Goal: Task Accomplishment & Management: Manage account settings

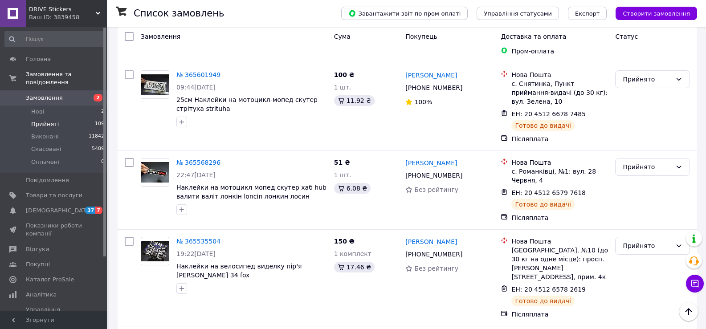
scroll to position [6452, 0]
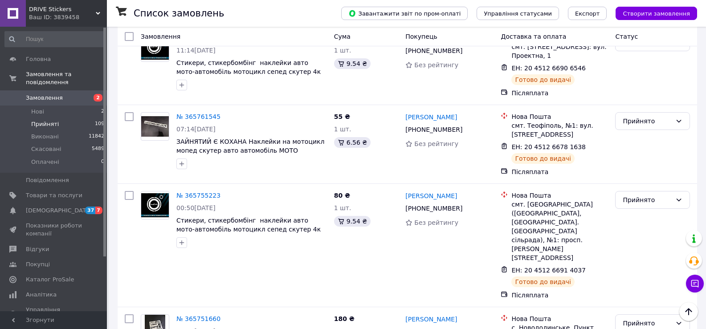
scroll to position [5516, 0]
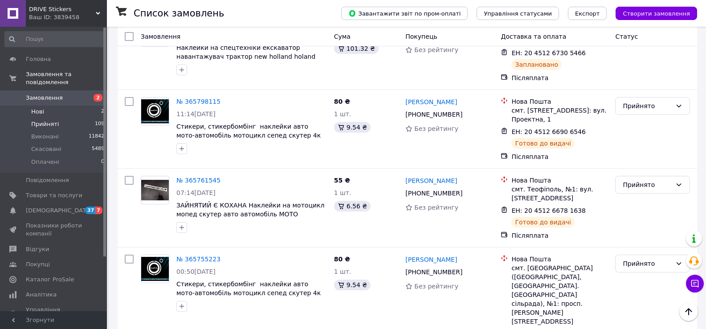
click at [48, 106] on li "Нові 2" at bounding box center [55, 112] width 110 height 12
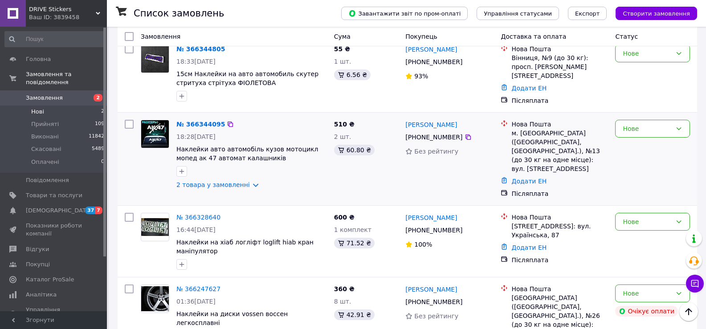
scroll to position [252, 0]
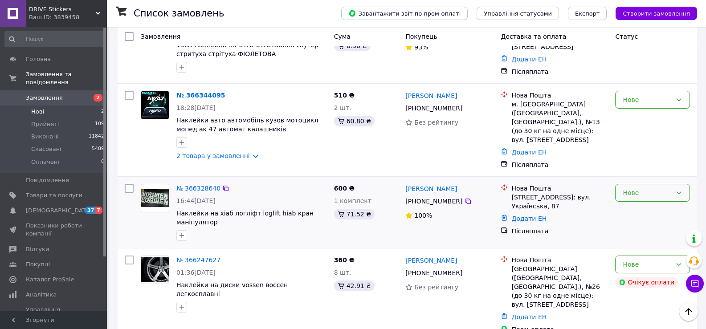
click at [622, 185] on div "Нове" at bounding box center [652, 193] width 75 height 18
click at [629, 199] on li "Прийнято" at bounding box center [653, 200] width 74 height 16
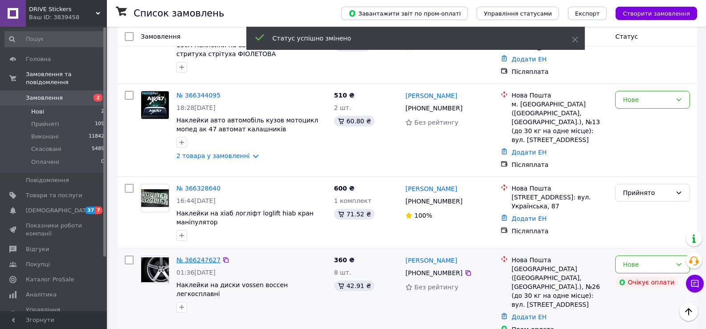
click at [200, 257] on link "№ 366247627" at bounding box center [198, 260] width 44 height 7
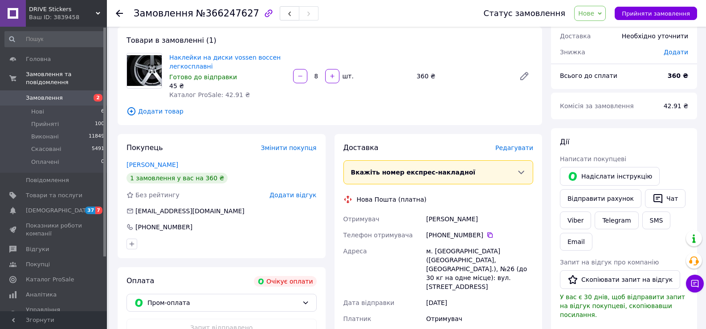
scroll to position [29, 0]
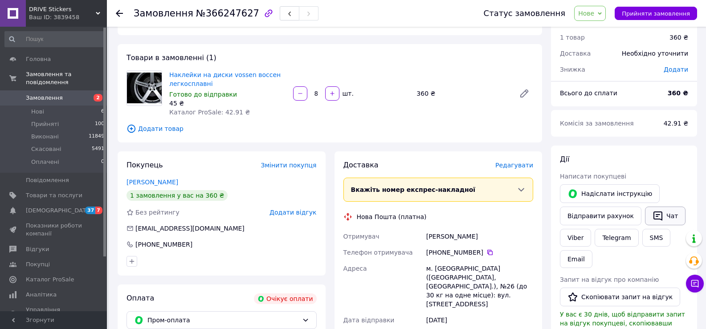
click at [658, 215] on button "Чат" at bounding box center [665, 216] width 41 height 19
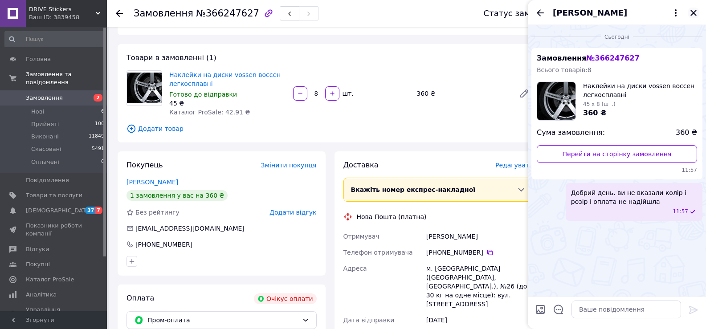
click at [695, 15] on icon "Закрити" at bounding box center [693, 13] width 11 height 11
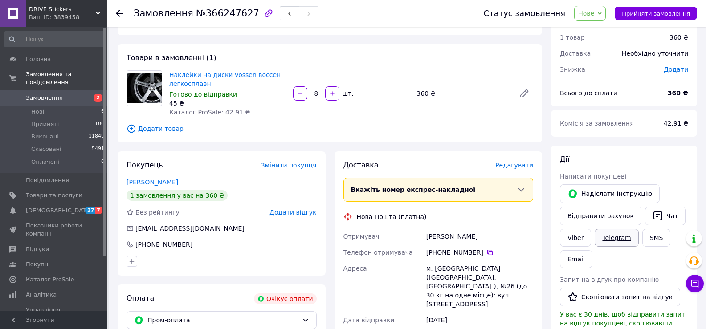
click at [621, 241] on link "Telegram" at bounding box center [617, 238] width 44 height 18
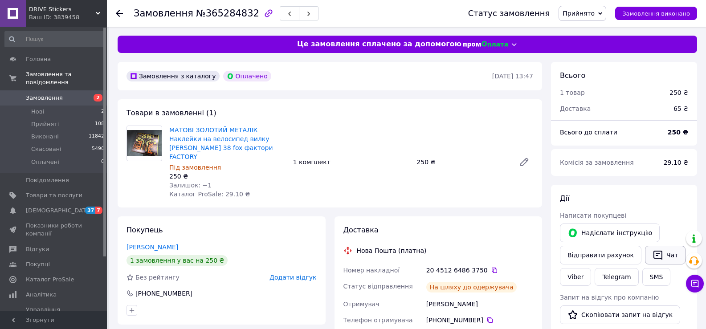
click at [657, 251] on button "Чат" at bounding box center [665, 255] width 41 height 19
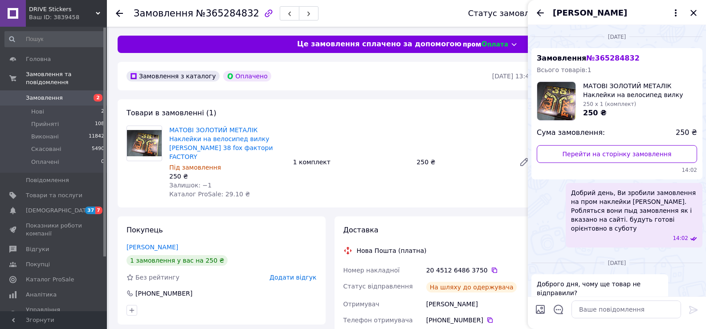
scroll to position [61, 0]
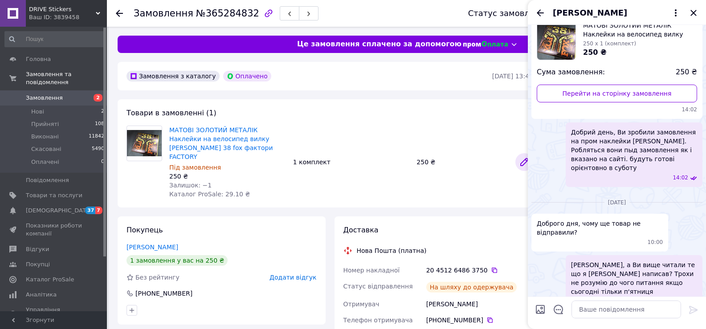
click at [521, 160] on icon at bounding box center [524, 162] width 7 height 7
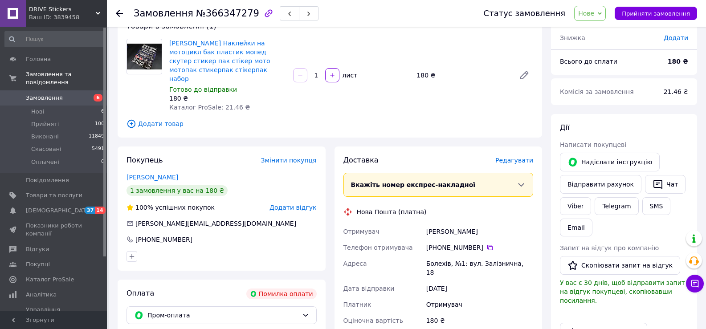
scroll to position [223, 0]
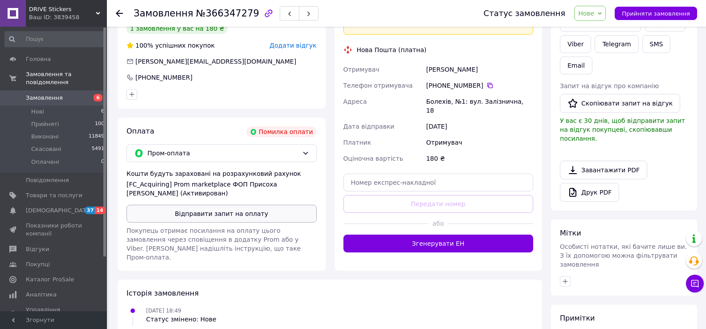
click at [192, 205] on button "Відправити запит на оплату" at bounding box center [222, 214] width 190 height 18
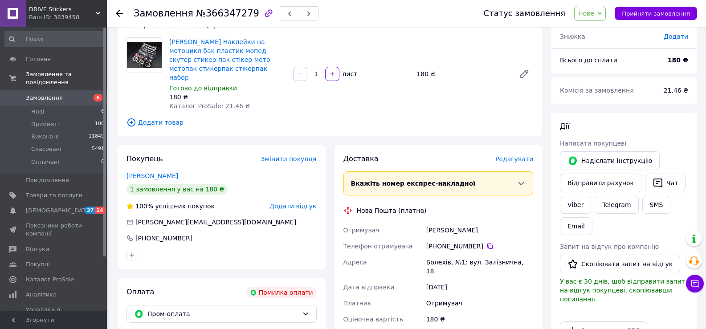
scroll to position [45, 0]
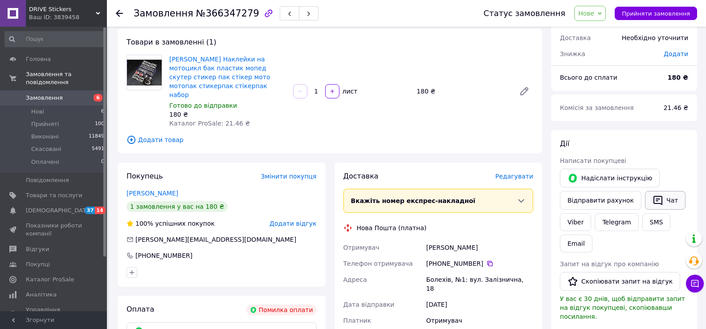
click at [659, 196] on button "Чат" at bounding box center [665, 200] width 41 height 19
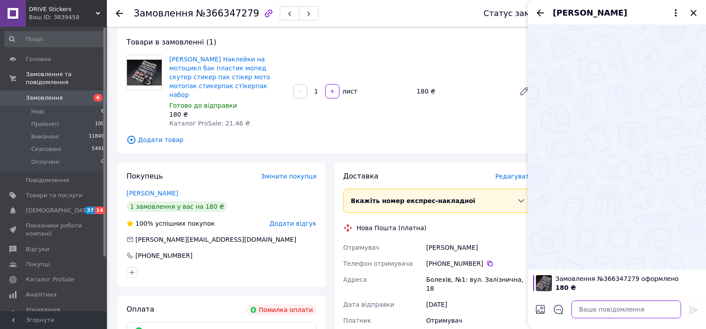
click at [614, 310] on textarea at bounding box center [627, 310] width 110 height 18
paste textarea "Добрий вечер, Ви зробили замовлення на пром, але пром оплата не наійшла"
type textarea "Добрий вечер, Ви зробили замовлення на пром, але пром оплата не наійшла"
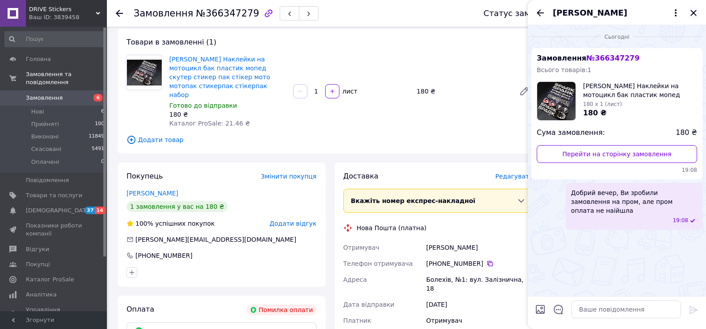
click at [696, 13] on icon "Закрити" at bounding box center [693, 13] width 11 height 11
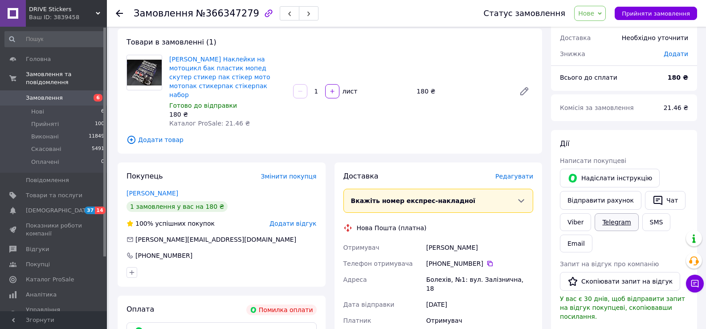
click at [609, 222] on link "Telegram" at bounding box center [617, 222] width 44 height 18
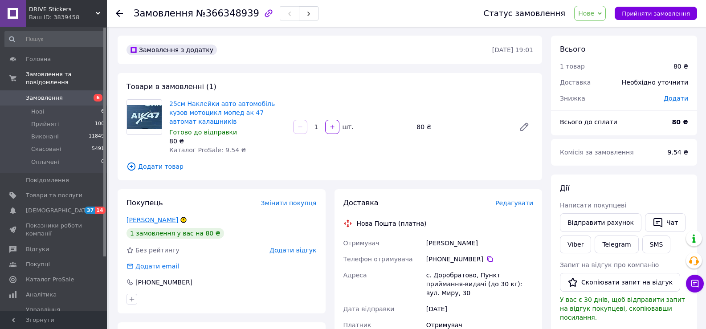
click at [139, 219] on link "Даліда Андрій" at bounding box center [153, 220] width 52 height 7
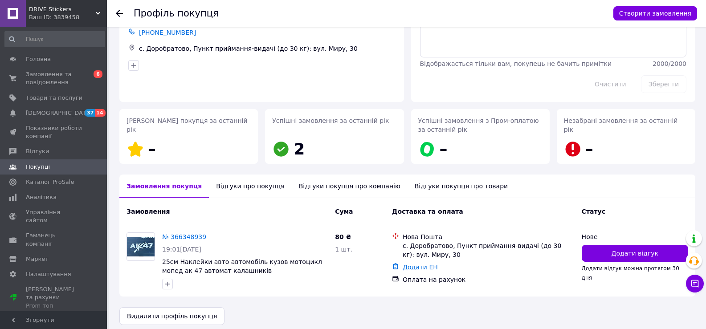
scroll to position [60, 0]
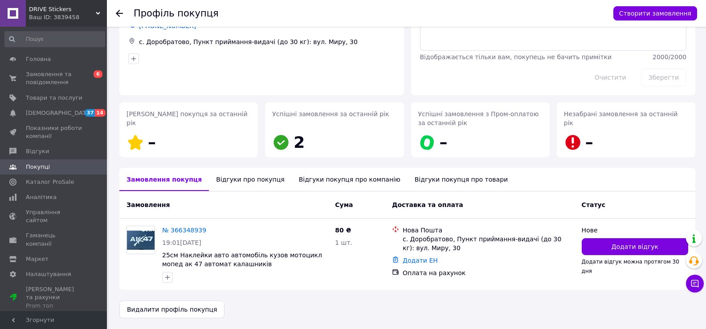
click at [237, 182] on div "Відгуки про покупця" at bounding box center [250, 179] width 82 height 23
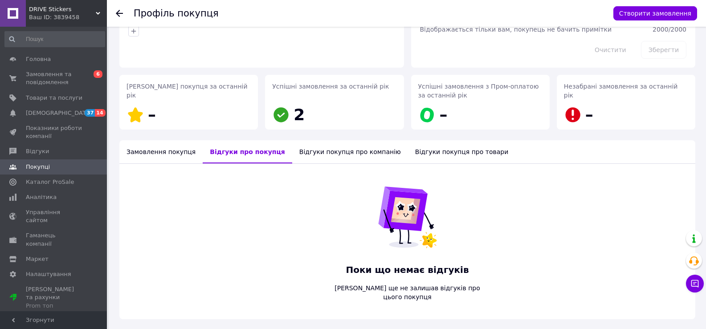
scroll to position [108, 0]
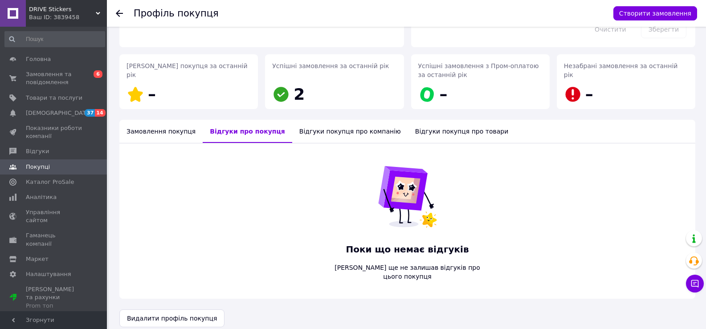
click at [152, 135] on div "Замовлення покупця" at bounding box center [160, 131] width 83 height 23
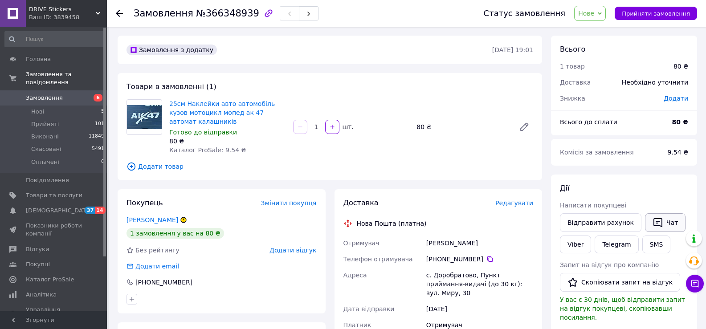
click at [661, 221] on button "Чат" at bounding box center [665, 222] width 41 height 19
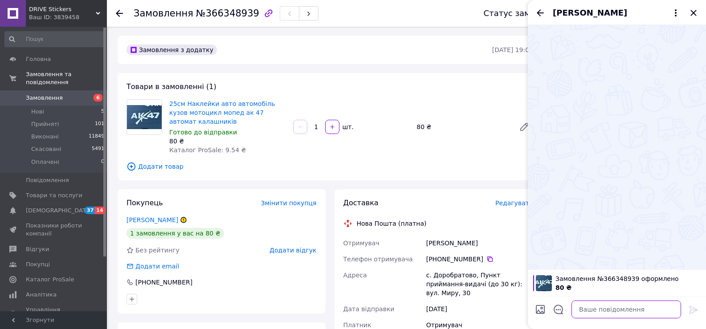
click at [593, 312] on textarea at bounding box center [627, 310] width 110 height 18
paste textarea "20451268366064"
type textarea "20451268366064"
drag, startPoint x: 623, startPoint y: 308, endPoint x: 561, endPoint y: 311, distance: 62.5
click at [562, 312] on textarea "20451268366064" at bounding box center [617, 310] width 127 height 18
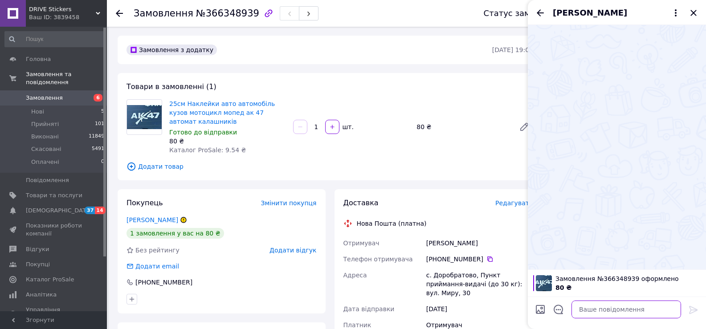
click at [588, 310] on textarea at bounding box center [627, 310] width 110 height 18
paste textarea "Добрий день, в нас сьогодні вихідний як і вказано на сайті, завтра відправимо В…"
type textarea "Добрий день, в нас сьогодні вихідний як і вказано на сайті, завтра відправимо В…"
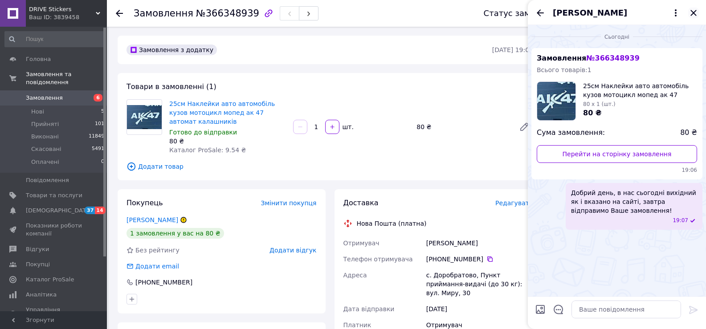
click at [691, 12] on icon "Закрити" at bounding box center [693, 13] width 11 height 11
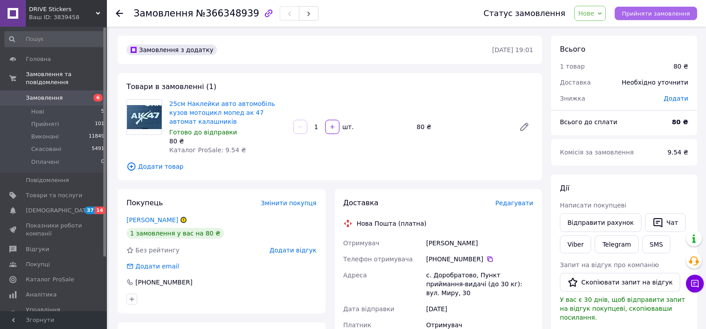
click at [641, 16] on span "Прийняти замовлення" at bounding box center [656, 13] width 68 height 7
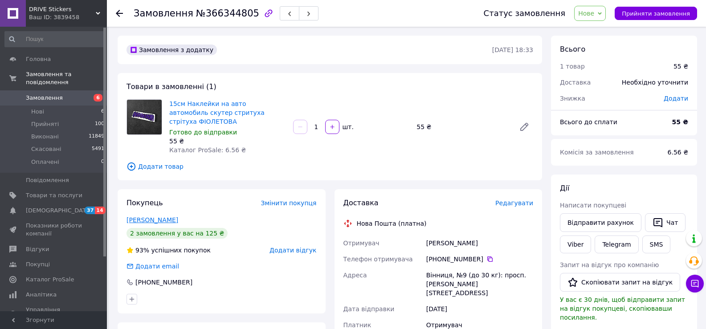
click at [150, 217] on link "[PERSON_NAME]" at bounding box center [153, 220] width 52 height 7
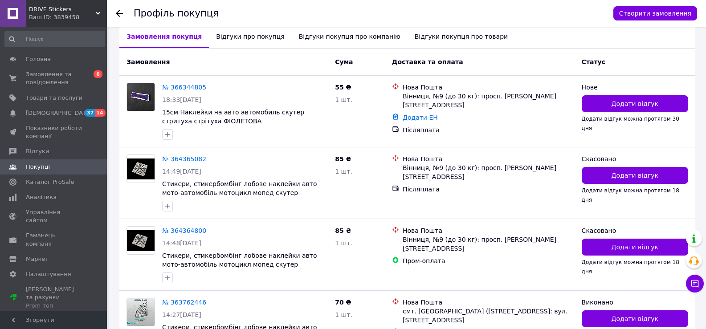
scroll to position [60, 0]
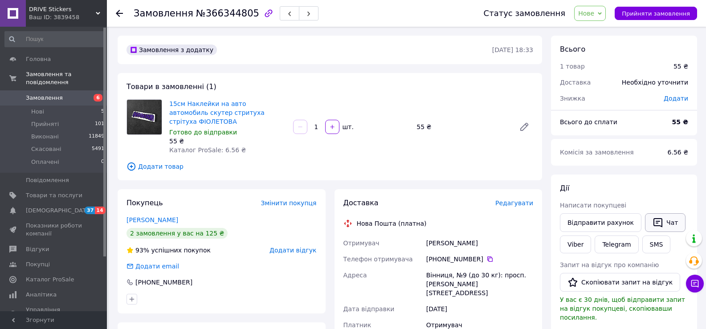
click at [658, 227] on button "Чат" at bounding box center [665, 222] width 41 height 19
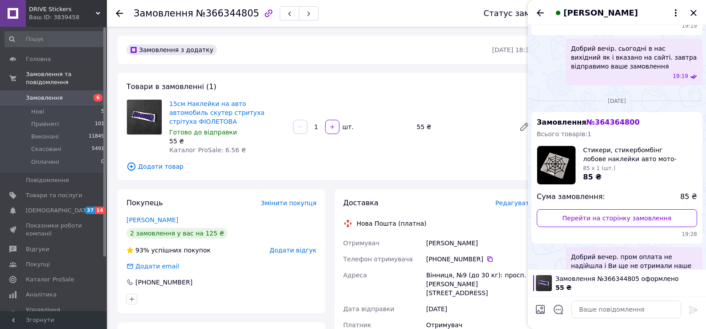
scroll to position [172, 0]
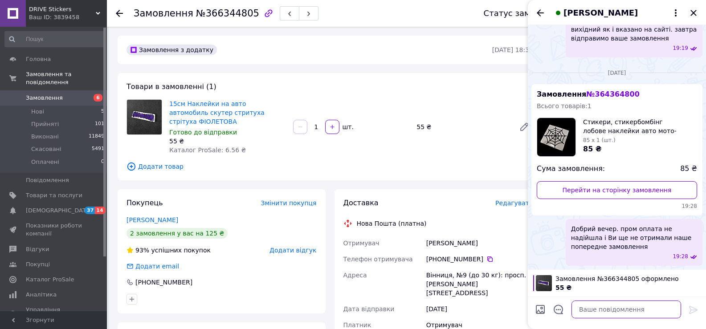
click at [621, 307] on textarea at bounding box center [627, 310] width 110 height 18
paste textarea "Добрий день, в нас сьогодні вихідний як і вказано на сайті, завтра відправимо В…"
type textarea "Добрий день, в нас сьогодні вихідний як і вказано на сайті, завтра відправимо В…"
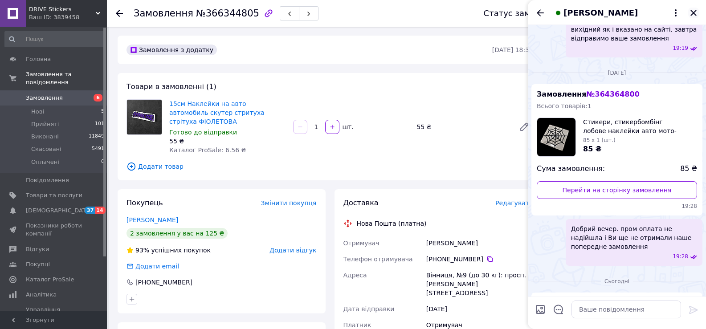
click at [695, 17] on icon "Закрити" at bounding box center [693, 13] width 11 height 11
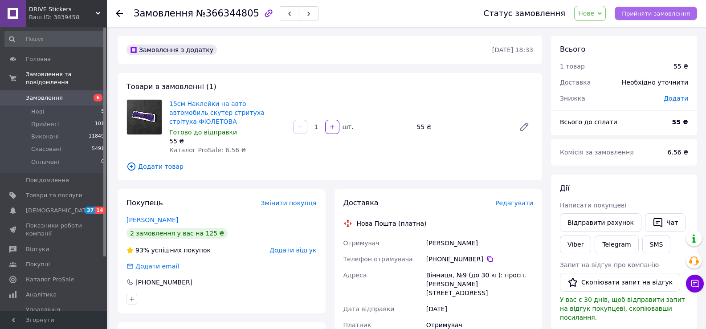
click at [634, 14] on span "Прийняти замовлення" at bounding box center [656, 13] width 68 height 7
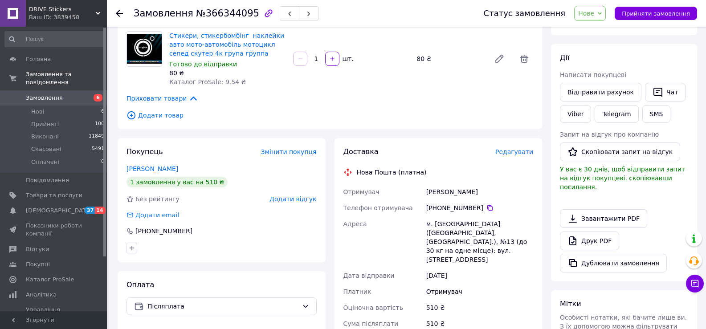
scroll to position [134, 0]
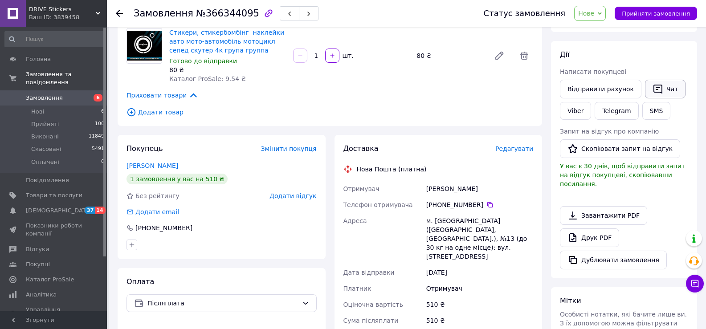
click at [663, 86] on button "Чат" at bounding box center [665, 89] width 41 height 19
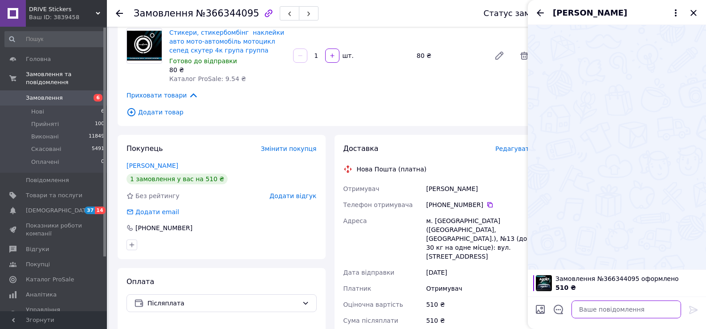
click at [601, 308] on textarea at bounding box center [627, 310] width 110 height 18
paste textarea "Добрий день, в нас сьогодні вихідний як і вказано на сайті, завтра відправимо В…"
type textarea "Добрий день, в нас сьогодні вихідний як і вказано на сайті, завтра відправимо В…"
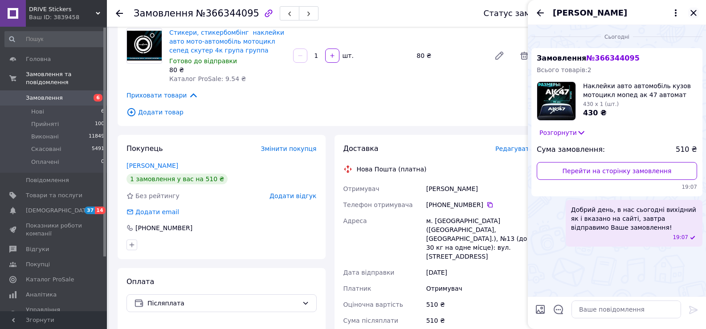
click at [695, 9] on icon "Закрити" at bounding box center [693, 13] width 11 height 11
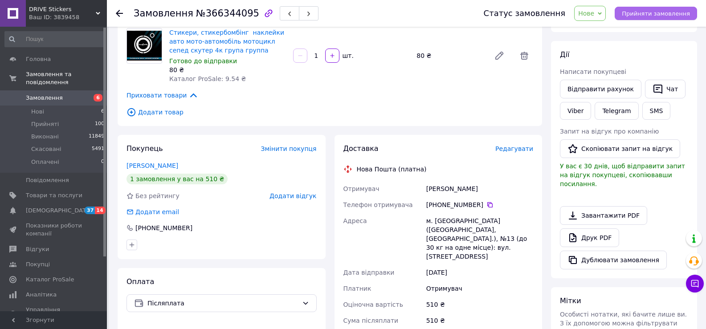
click at [657, 16] on span "Прийняти замовлення" at bounding box center [656, 13] width 68 height 7
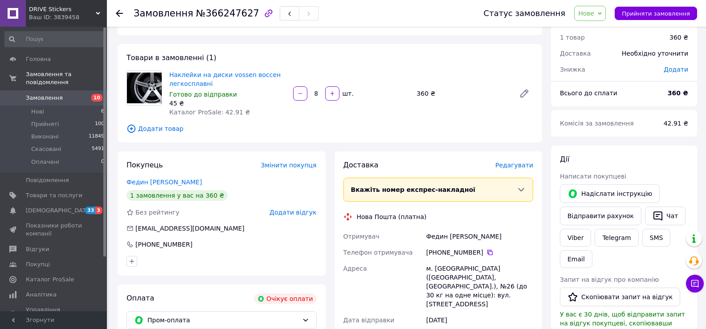
scroll to position [29, 0]
click at [55, 106] on li "Нові 6" at bounding box center [55, 112] width 110 height 12
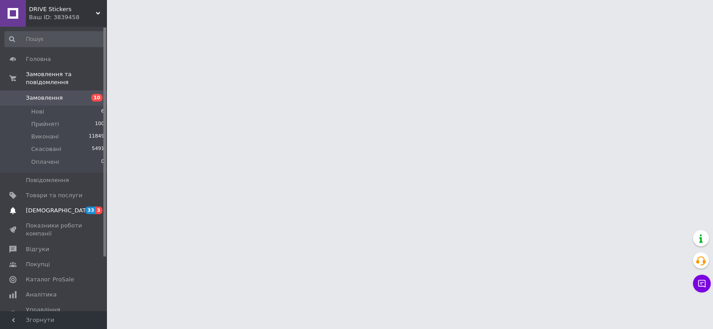
click at [74, 207] on span "[DEMOGRAPHIC_DATA]" at bounding box center [54, 211] width 57 height 8
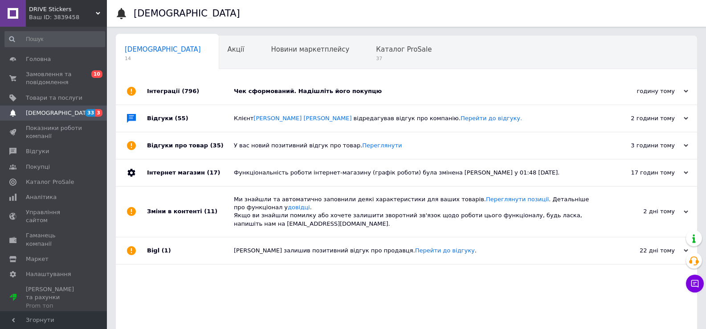
click at [211, 92] on div "Інтеграції (796)" at bounding box center [190, 91] width 87 height 27
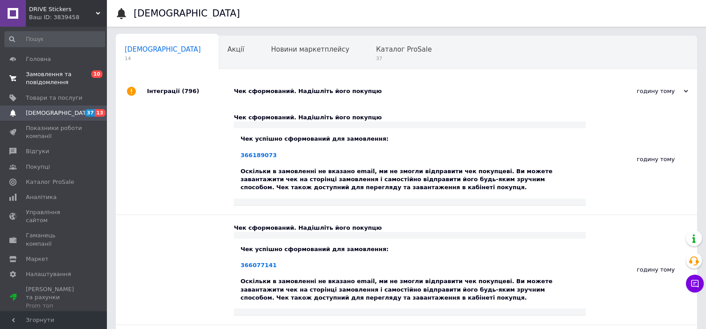
click at [33, 78] on span "Замовлення та повідомлення" at bounding box center [54, 78] width 57 height 16
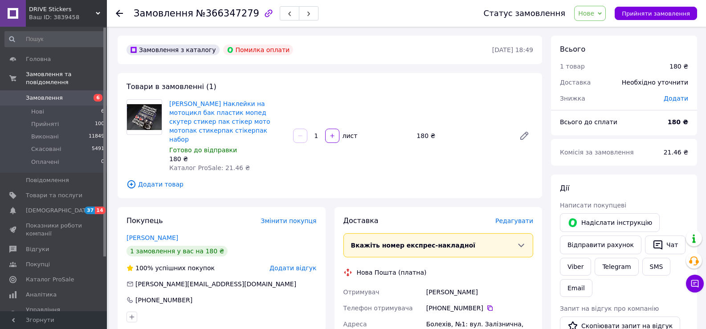
scroll to position [45, 0]
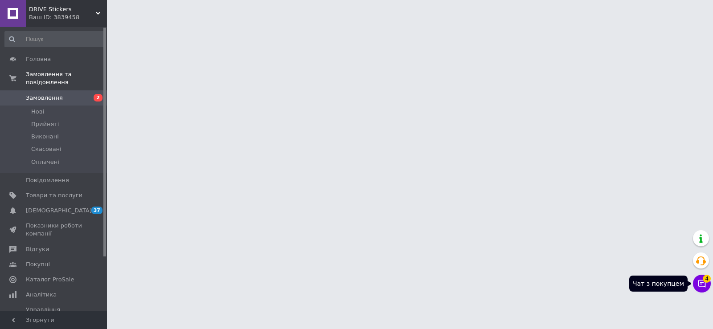
click at [701, 282] on icon at bounding box center [701, 283] width 9 height 9
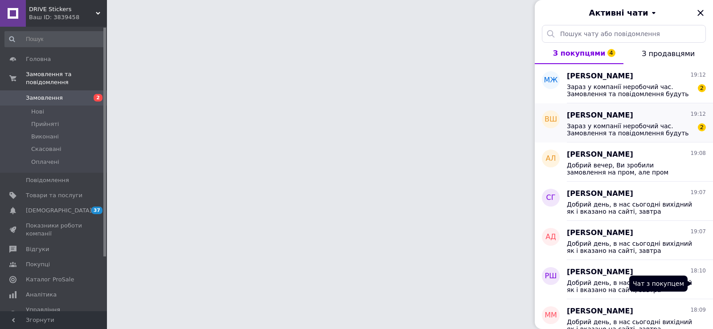
click at [620, 135] on span "Зараз у компанії неробочий час. Замовлення та повідомлення будуть оброблені з 1…" at bounding box center [630, 130] width 127 height 14
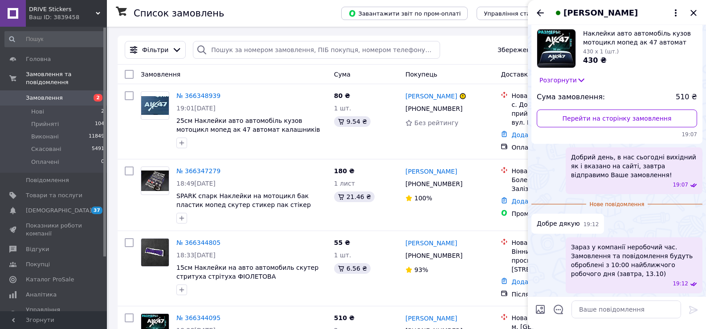
scroll to position [53, 0]
click at [694, 11] on icon "Закрити" at bounding box center [693, 13] width 11 height 11
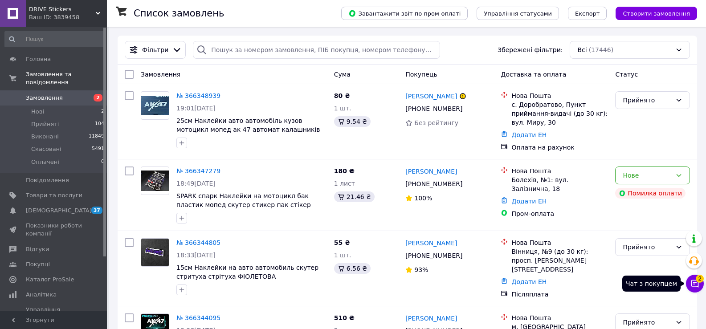
click at [694, 288] on button "Чат з покупцем 2" at bounding box center [695, 284] width 18 height 18
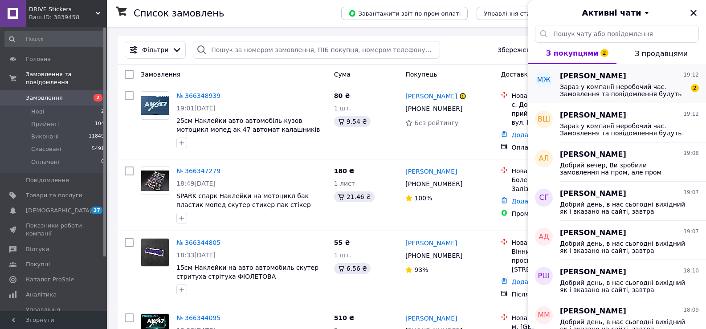
click at [631, 90] on span "Зараз у компанії неробочий час. Замовлення та повідомлення будуть оброблені з 1…" at bounding box center [623, 90] width 127 height 14
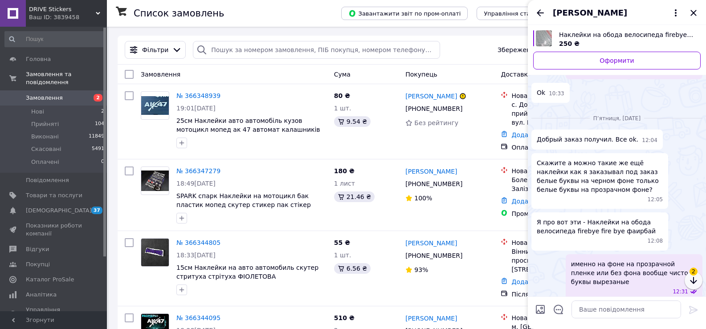
click at [698, 275] on button "button" at bounding box center [694, 281] width 18 height 18
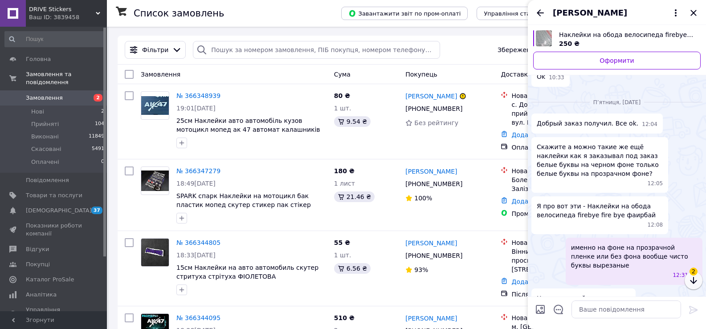
scroll to position [1763, 0]
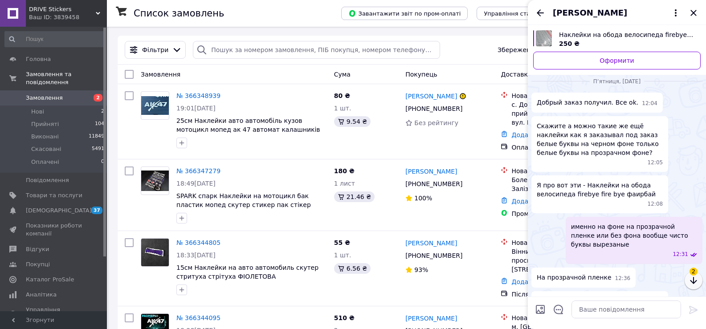
click at [699, 282] on icon "button" at bounding box center [693, 280] width 11 height 11
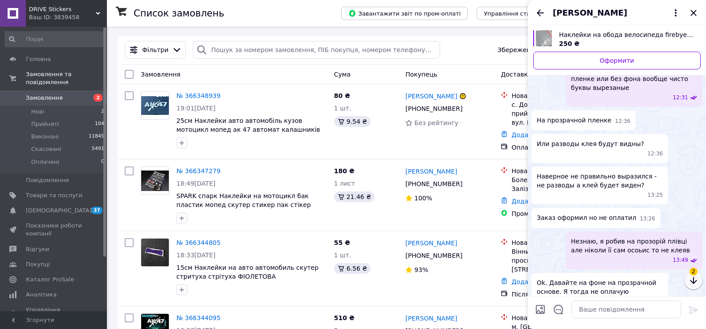
click at [699, 282] on icon "button" at bounding box center [693, 280] width 11 height 11
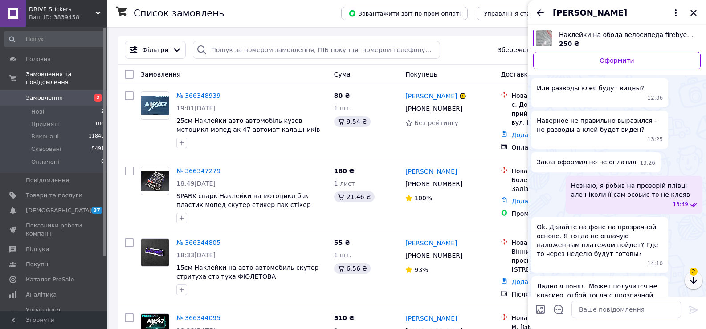
click at [699, 282] on icon "button" at bounding box center [693, 280] width 11 height 11
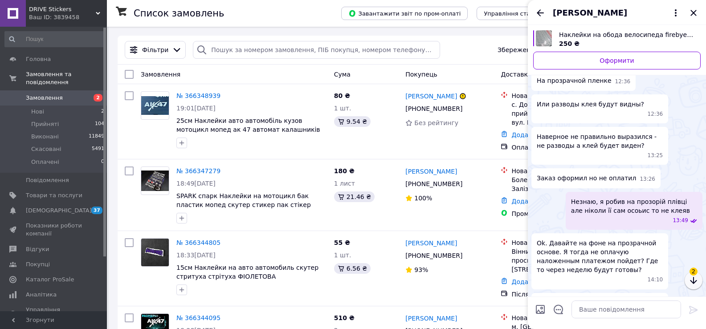
click at [699, 282] on icon "button" at bounding box center [693, 280] width 11 height 11
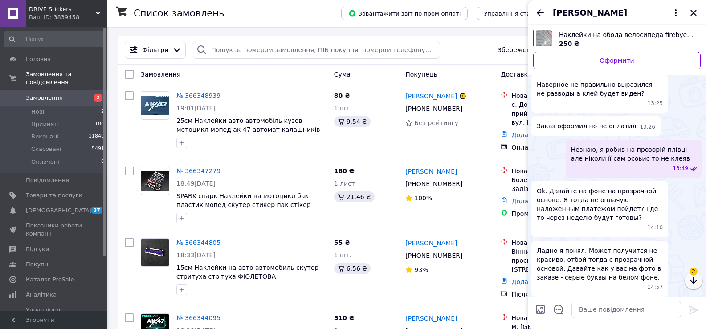
click at [699, 282] on icon "button" at bounding box center [693, 280] width 11 height 11
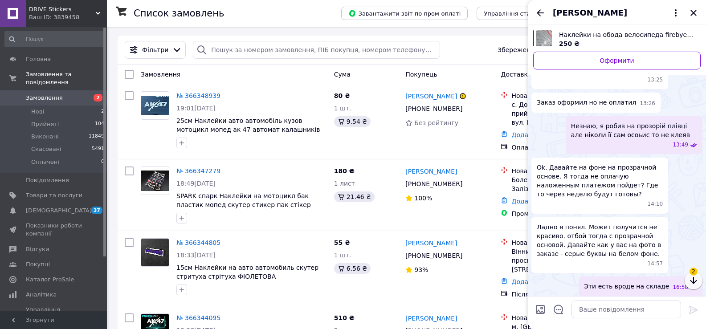
click at [699, 282] on icon "button" at bounding box center [693, 280] width 11 height 11
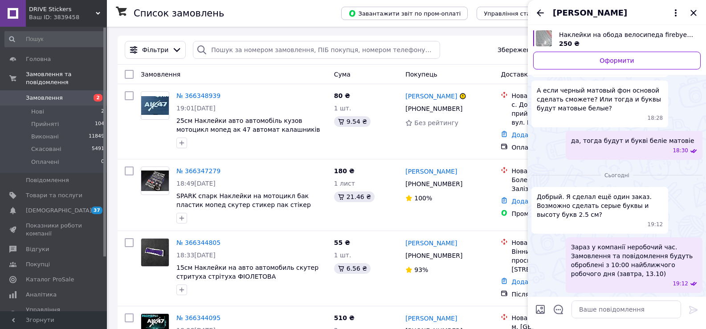
scroll to position [2635, 0]
click at [612, 309] on textarea at bounding box center [627, 310] width 110 height 18
click at [619, 291] on div "Зараз у компанії неробочий час. Замовлення та повідомлення будуть оброблені з 1…" at bounding box center [634, 265] width 137 height 56
click at [624, 307] on textarea at bounding box center [627, 310] width 110 height 18
type textarea "В"
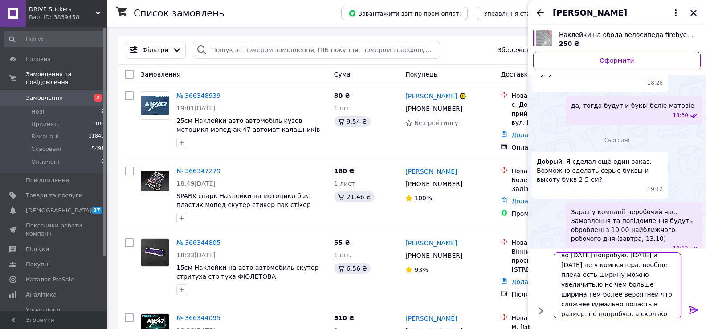
scroll to position [1, 0]
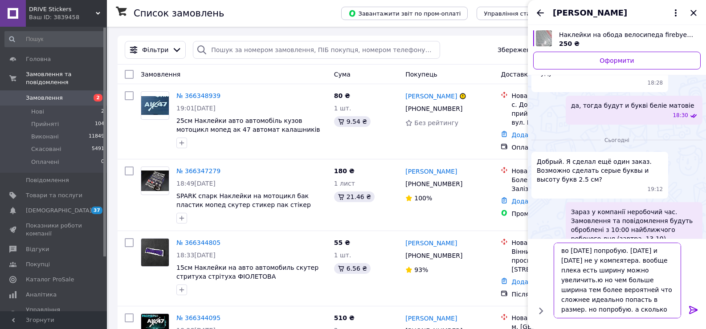
type textarea "во [DATE] попробую. [DATE] и [DATE] не у компєятера. вообще плека есть ширину м…"
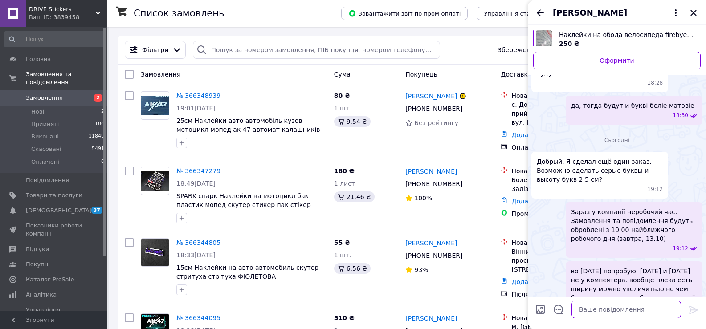
scroll to position [2712, 0]
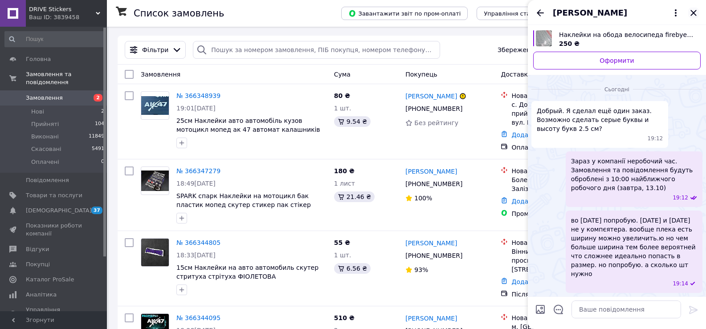
click at [697, 12] on icon "Закрити" at bounding box center [693, 13] width 11 height 11
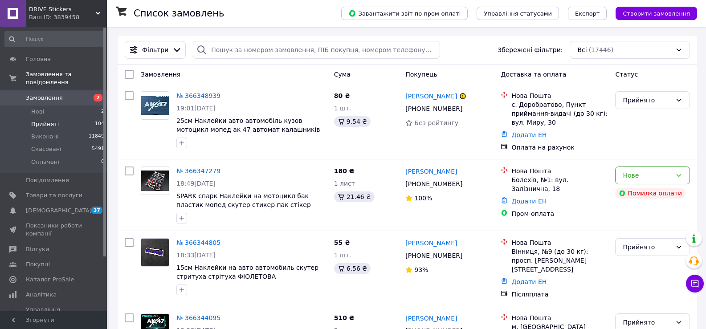
click at [55, 118] on li "Прийняті 104" at bounding box center [55, 124] width 110 height 12
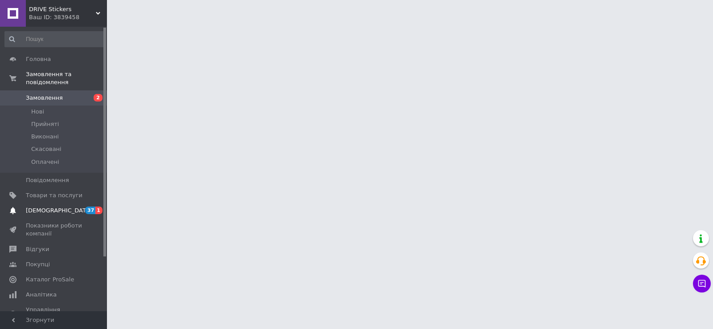
click at [60, 207] on span "[DEMOGRAPHIC_DATA]" at bounding box center [54, 211] width 57 height 8
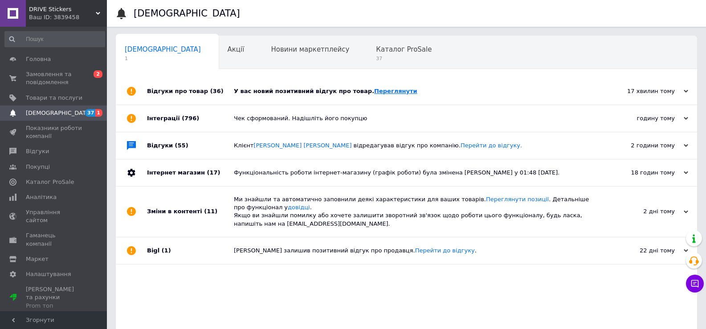
click at [374, 91] on link "Переглянути" at bounding box center [395, 91] width 43 height 7
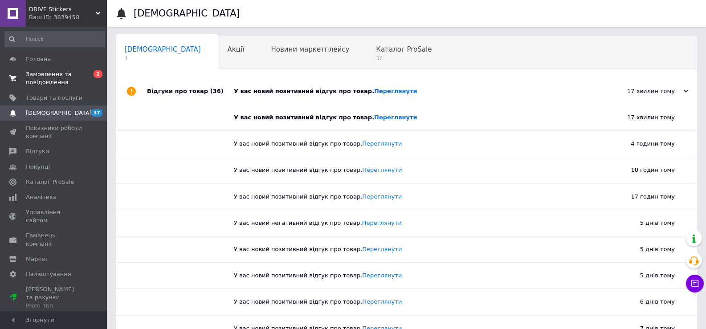
click at [33, 81] on span "Замовлення та повідомлення" at bounding box center [54, 78] width 57 height 16
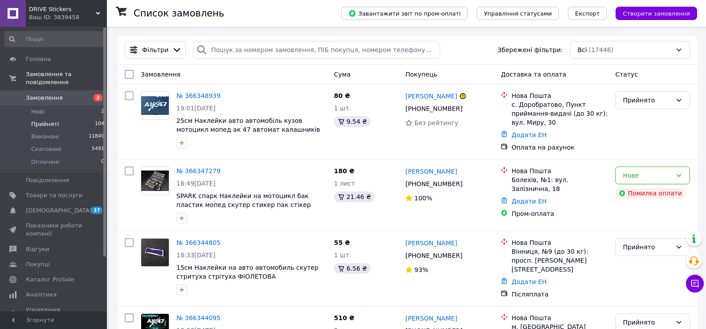
click at [72, 118] on li "Прийняті 104" at bounding box center [55, 124] width 110 height 12
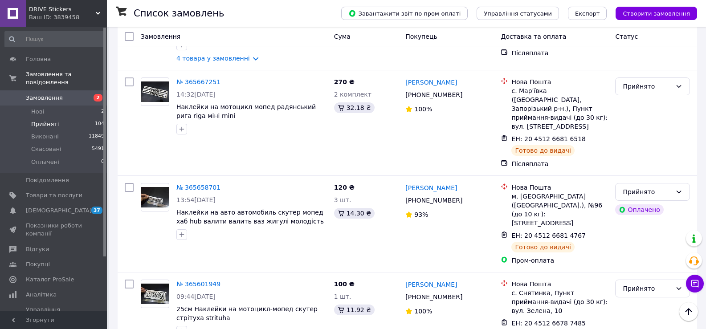
scroll to position [6347, 0]
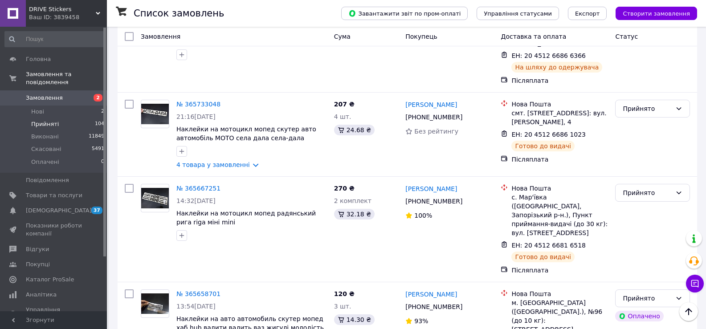
click at [634, 230] on li "Виконано" at bounding box center [653, 232] width 74 height 16
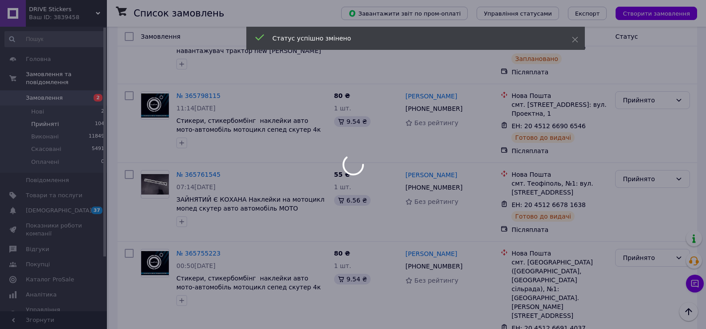
scroll to position [5678, 0]
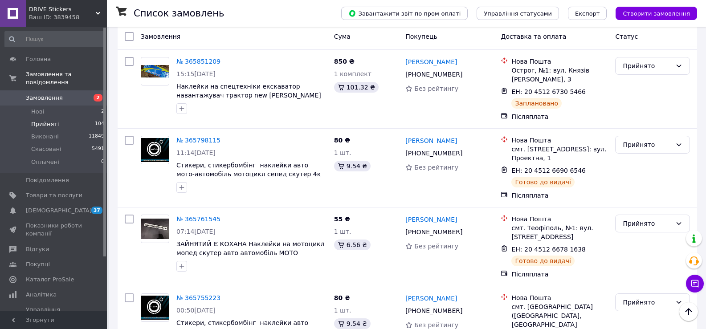
click at [637, 211] on li "Виконано" at bounding box center [653, 211] width 74 height 16
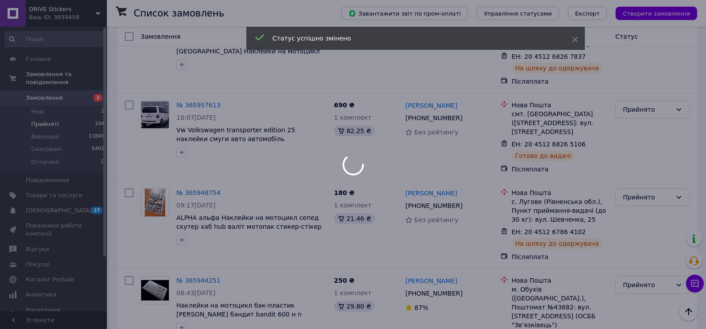
scroll to position [4609, 0]
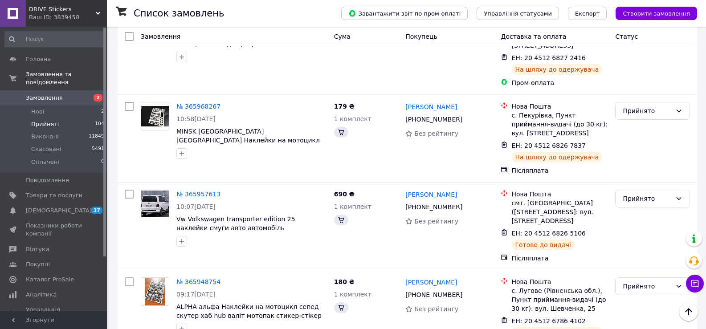
click at [637, 180] on li "Виконано" at bounding box center [653, 187] width 74 height 16
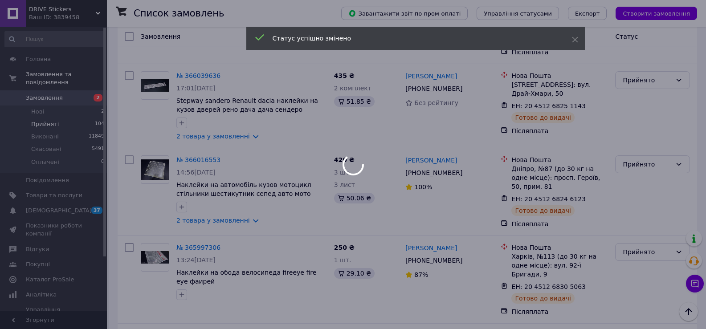
scroll to position [3985, 0]
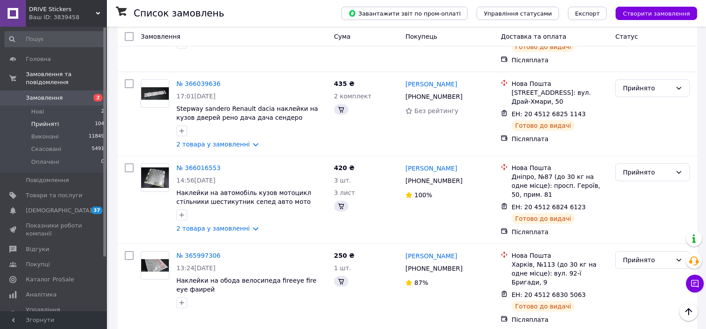
click at [632, 176] on li "Виконано" at bounding box center [653, 178] width 74 height 16
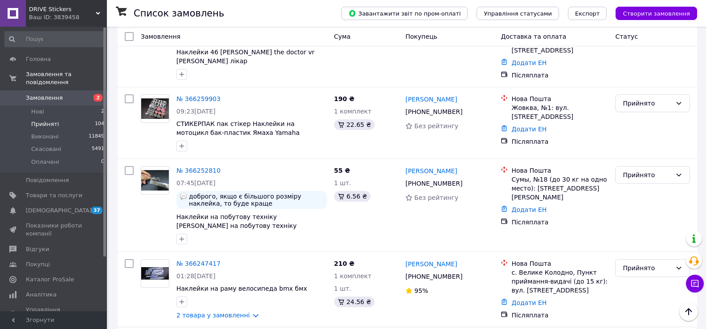
scroll to position [1089, 0]
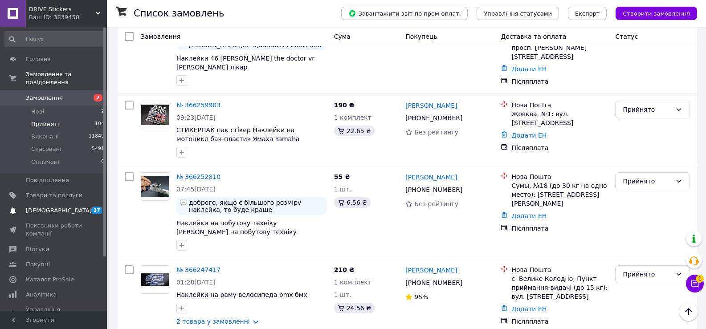
click at [94, 207] on span "37" at bounding box center [96, 211] width 11 height 8
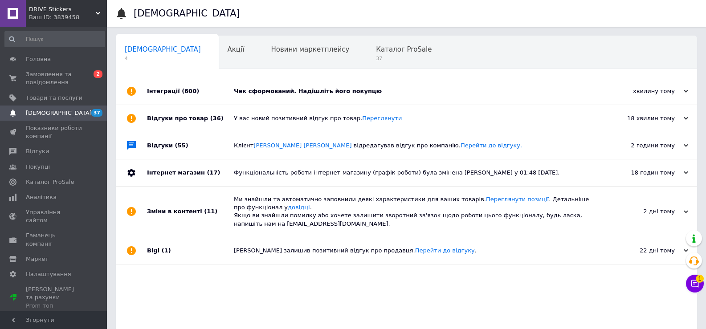
click at [332, 98] on div "Чек сформований. Надішліть його покупцю" at bounding box center [416, 91] width 365 height 27
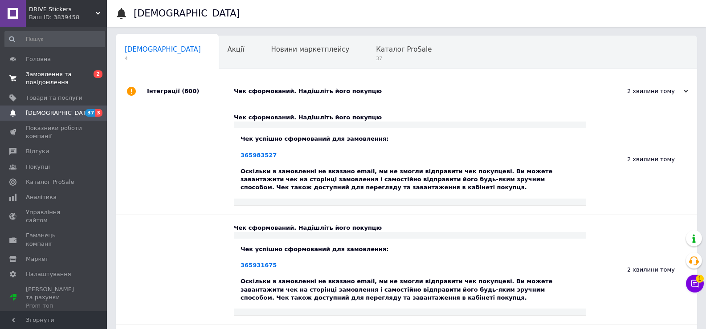
click at [57, 71] on span "Замовлення та повідомлення" at bounding box center [54, 78] width 57 height 16
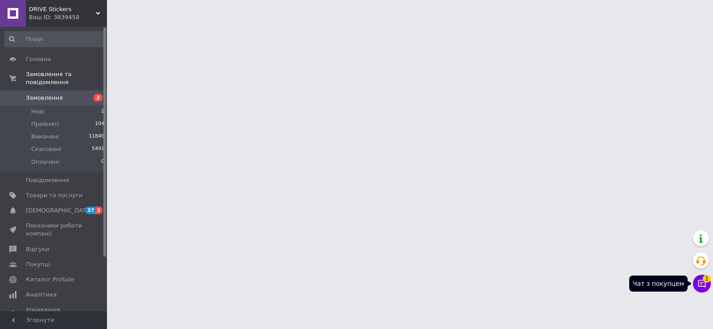
click at [705, 287] on icon at bounding box center [702, 284] width 8 height 8
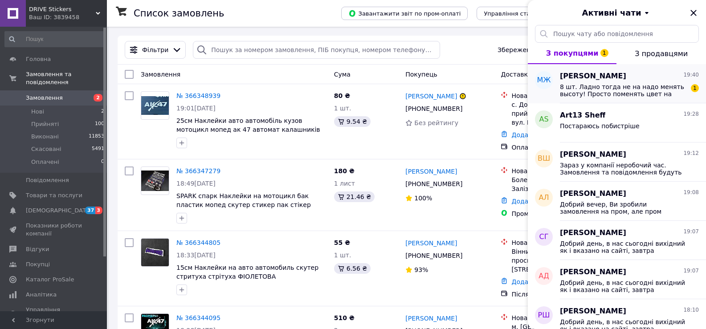
click at [620, 95] on span "8 шт. Ладно тогда не на надо менять высоту! Просто поменять цвет на светло серы…" at bounding box center [623, 90] width 127 height 14
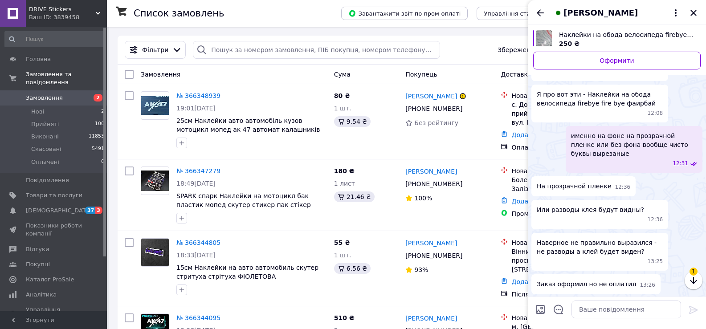
scroll to position [1783, 0]
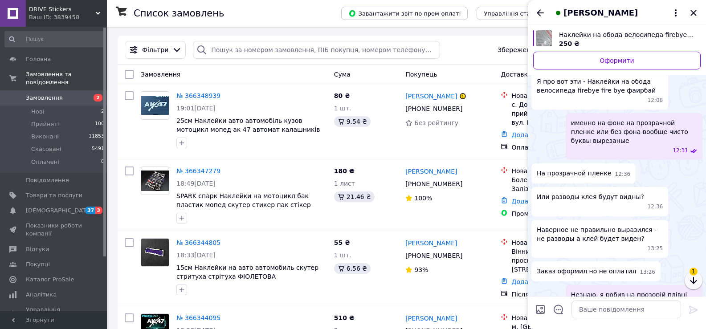
click at [699, 277] on icon "button" at bounding box center [693, 280] width 11 height 11
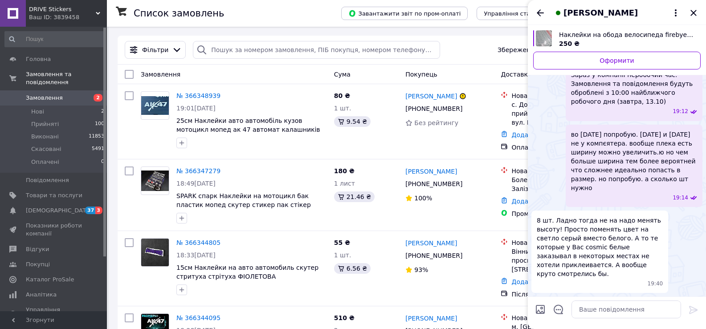
scroll to position [2723, 0]
click at [609, 308] on textarea at bounding box center [627, 310] width 110 height 18
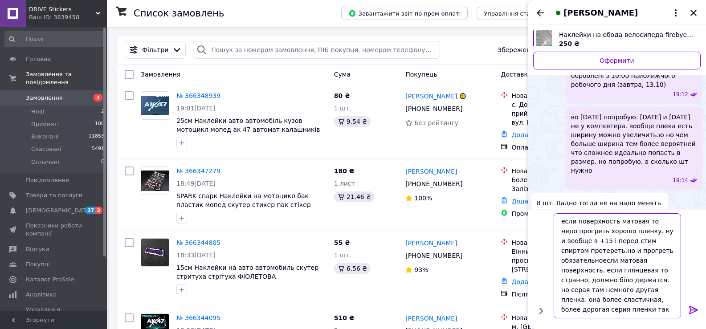
scroll to position [6, 0]
type textarea "если поверхность матовая то недо прогреть хорошо пленку. ну и вообще в +15 і пе…"
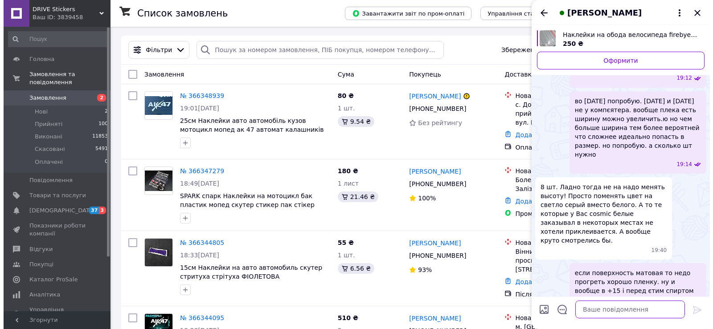
scroll to position [2810, 0]
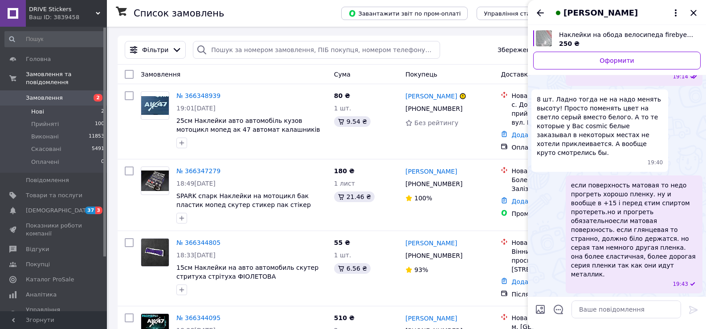
click at [76, 106] on li "Нові 2" at bounding box center [55, 112] width 110 height 12
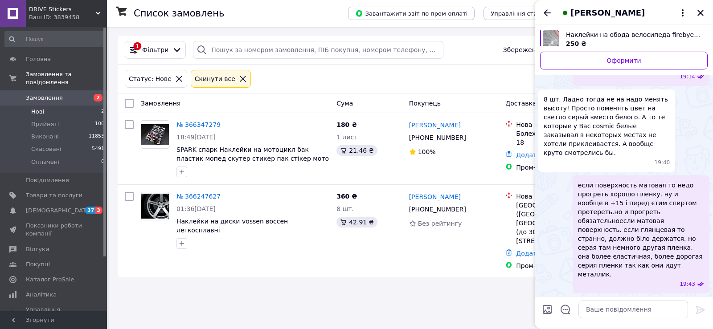
click at [248, 291] on div "Список замовлень Завантажити звіт по пром-оплаті Управління статусами Експорт С…" at bounding box center [411, 164] width 604 height 329
click at [696, 11] on icon "Закрити" at bounding box center [700, 13] width 11 height 11
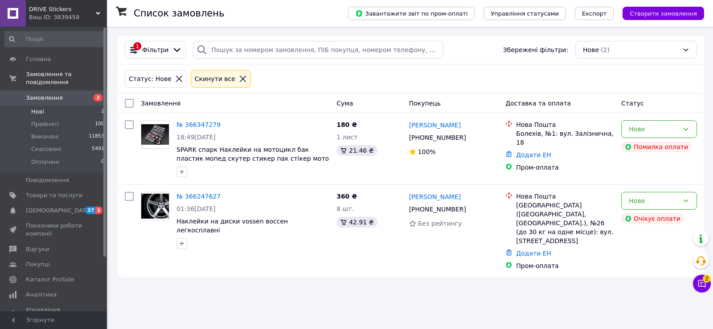
click at [53, 106] on li "Нові 2" at bounding box center [55, 112] width 110 height 12
click at [67, 94] on span "Замовлення" at bounding box center [54, 98] width 57 height 8
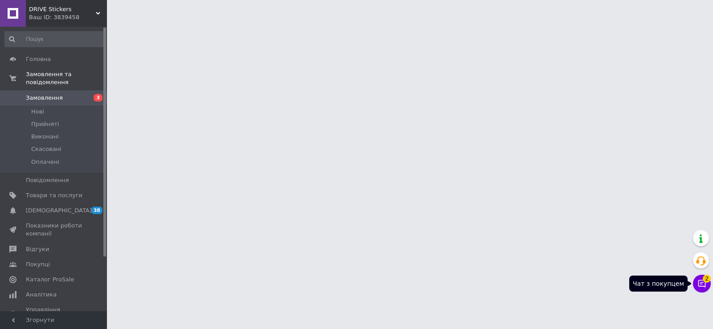
click at [705, 284] on icon at bounding box center [702, 284] width 8 height 8
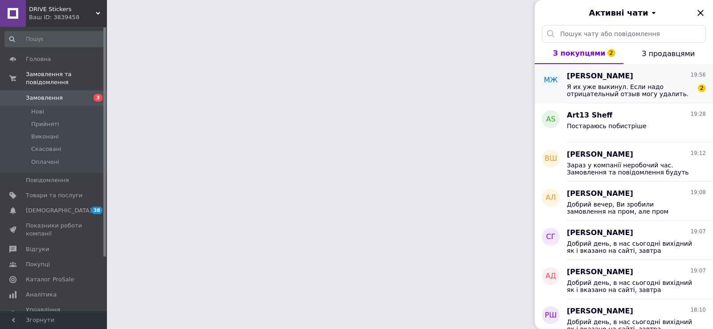
click at [604, 92] on span "Я их уже выкинул. Если надо отрицательный отзыв могу удалить." at bounding box center [630, 90] width 127 height 14
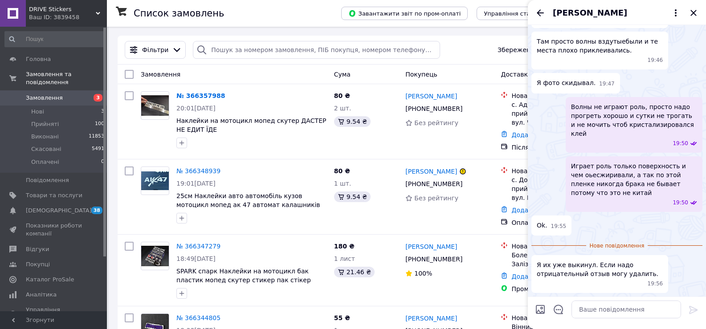
scroll to position [1367, 0]
click at [622, 307] on textarea at bounding box center [627, 310] width 110 height 18
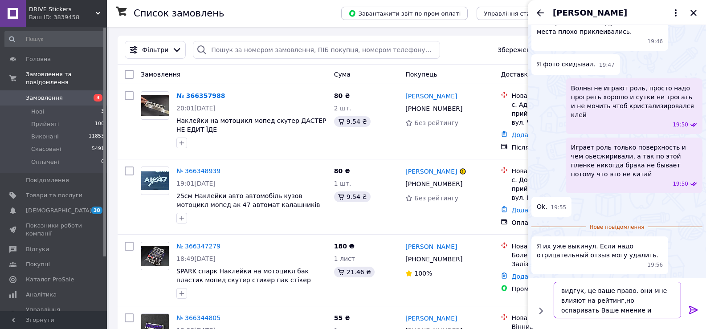
scroll to position [1, 0]
click at [605, 310] on textarea "видгук, це ваше право. они мне влияют на рейтинг,но оспаривать Ваше мнение и" at bounding box center [617, 300] width 127 height 37
click at [614, 301] on textarea "видгук, це ваше право. они мне влияют на рейтинг,но оспаривать Ваше мнение и" at bounding box center [617, 300] width 127 height 37
drag, startPoint x: 650, startPoint y: 309, endPoint x: 563, endPoint y: 307, distance: 86.9
click at [563, 307] on textarea "видгук, це ваше право. они мне влияют на рейтинг у меня,но оспаривать Ваше мнен…" at bounding box center [617, 300] width 127 height 37
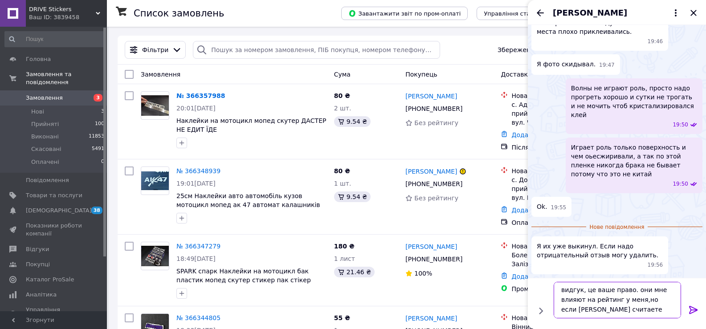
drag, startPoint x: 615, startPoint y: 301, endPoint x: 635, endPoint y: 301, distance: 20.1
click at [635, 301] on textarea "видгук, це ваше право. они мне влияют на рейтинг у меня,но если [PERSON_NAME] с…" at bounding box center [617, 300] width 127 height 37
drag, startPoint x: 631, startPoint y: 309, endPoint x: 577, endPoint y: 307, distance: 53.9
click at [577, 307] on textarea "видгук, це ваше право. они мне влияют на рейтинг общий конечно,но если [PERSON_…" at bounding box center [617, 300] width 127 height 37
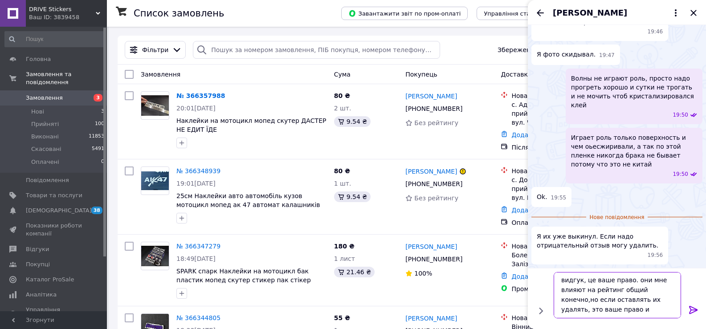
click at [574, 298] on textarea "видгук, це ваше право. они мне влияют на рейтинг общий конечно,но если оставлят…" at bounding box center [617, 295] width 127 height 46
click at [597, 300] on textarea "видгук, це ваше право. они мне влияют на рейтинг общий конечно,но оставлять их …" at bounding box center [617, 295] width 127 height 46
drag, startPoint x: 644, startPoint y: 311, endPoint x: 581, endPoint y: 312, distance: 63.7
click at [581, 312] on textarea "видгук, це ваше право. они мне влияют на рейтинг общий конечно,но оставлять их …" at bounding box center [617, 295] width 127 height 46
type textarea "видгук, це ваше право. они мне влияют на рейтинг общий конечно,но оставлять их …"
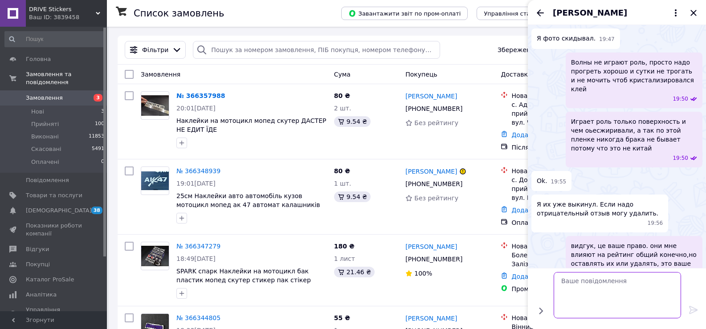
scroll to position [1402, 0]
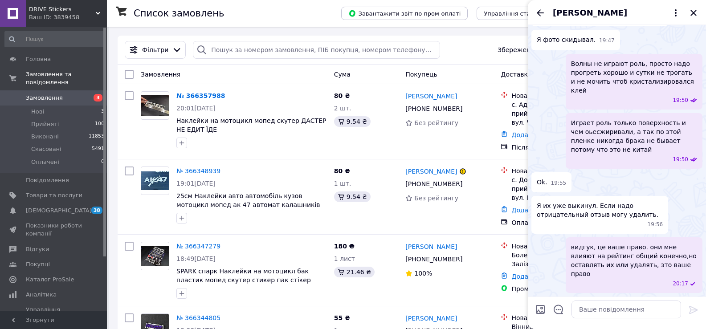
click at [538, 11] on icon "Назад" at bounding box center [540, 13] width 11 height 11
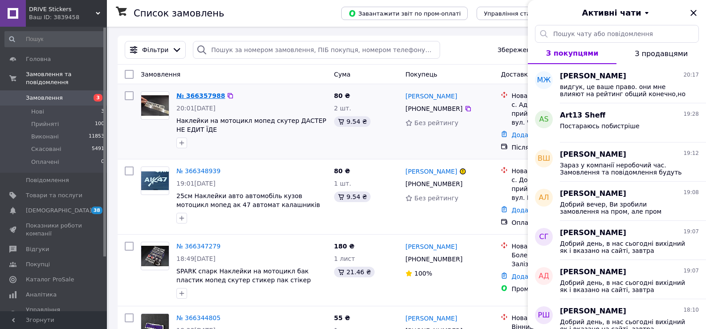
click at [200, 92] on link "№ 366357988" at bounding box center [200, 95] width 49 height 7
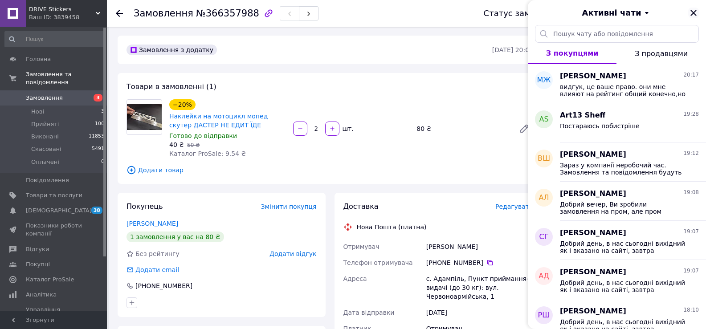
click at [696, 9] on icon "Закрити" at bounding box center [693, 13] width 11 height 11
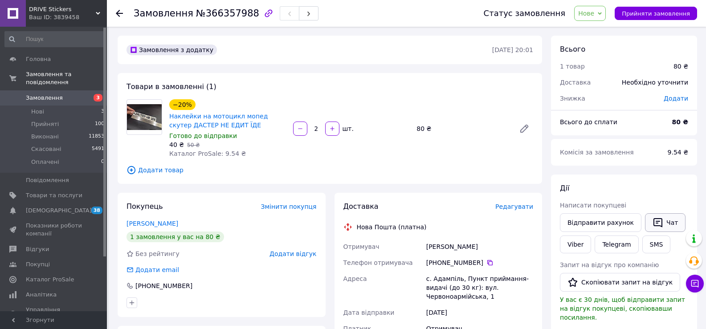
click at [648, 214] on button "Чат" at bounding box center [665, 222] width 41 height 19
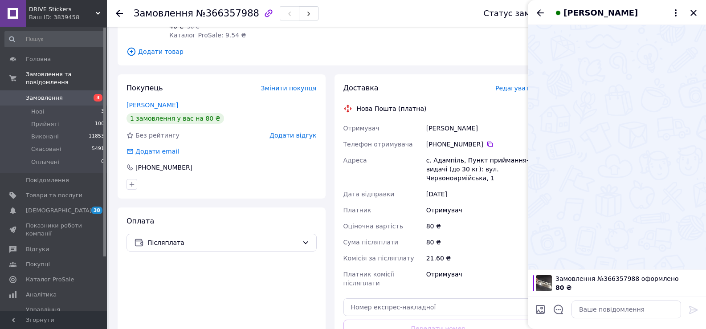
scroll to position [89, 0]
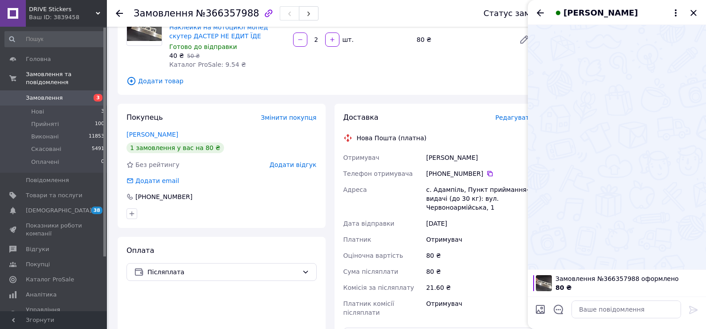
drag, startPoint x: 677, startPoint y: 230, endPoint x: 674, endPoint y: 238, distance: 8.8
click at [677, 230] on div at bounding box center [617, 147] width 178 height 245
click at [648, 308] on textarea at bounding box center [627, 310] width 110 height 18
paste textarea "Добрий день, в нас сьогодні вихідний як і вказано на сайті, завтра відправимо В…"
type textarea "Добрий день, в нас сьогодні вихідний як і вказано на сайті, завтра відправимо В…"
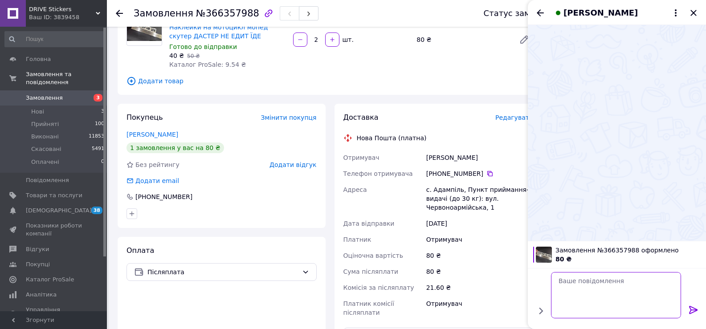
scroll to position [0, 0]
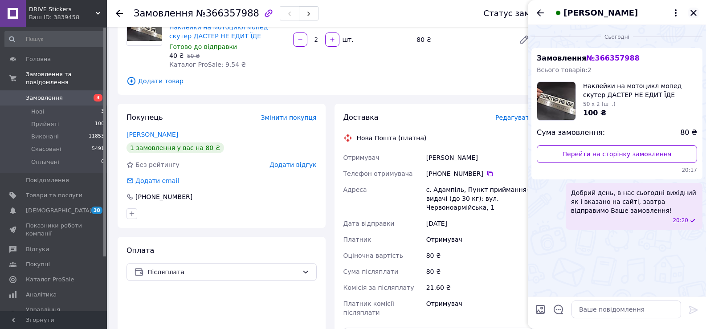
click at [697, 10] on icon "Закрити" at bounding box center [693, 13] width 11 height 11
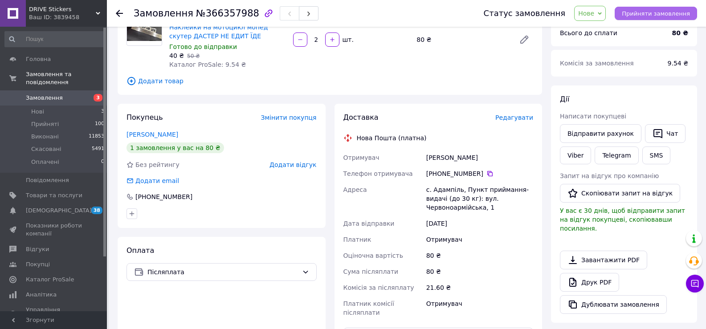
click at [636, 11] on span "Прийняти замовлення" at bounding box center [656, 13] width 68 height 7
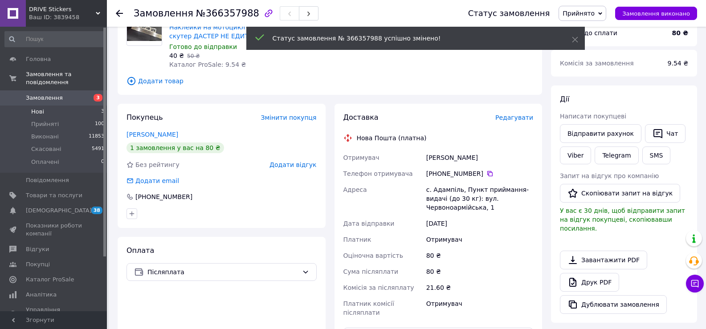
click at [50, 106] on li "Нові 3" at bounding box center [55, 112] width 110 height 12
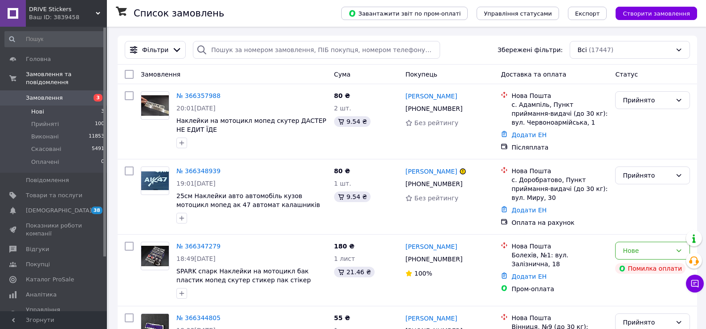
click at [55, 106] on li "Нові 3" at bounding box center [55, 112] width 110 height 12
